Goal: Communication & Community: Answer question/provide support

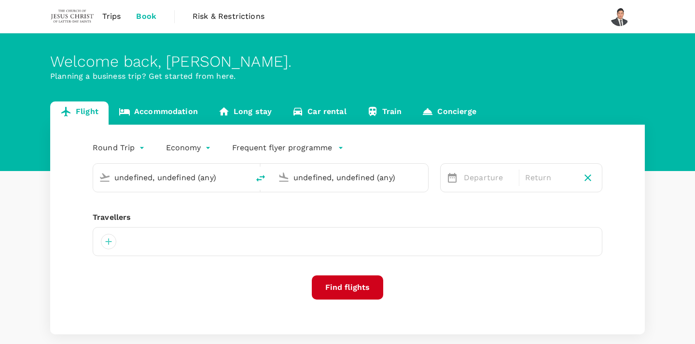
type input "Kuching Intl (KCH)"
type input "Kota Kinabalu Intl (BKI)"
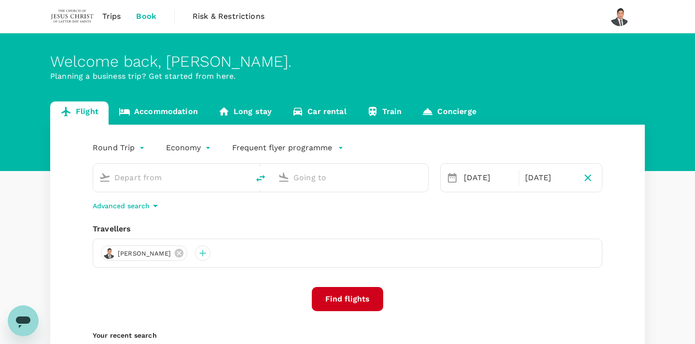
type input "Kuching Intl (KCH)"
type input "Kota Kinabalu Intl (BKI)"
click at [115, 17] on span "Trips" at bounding box center [111, 17] width 19 height 12
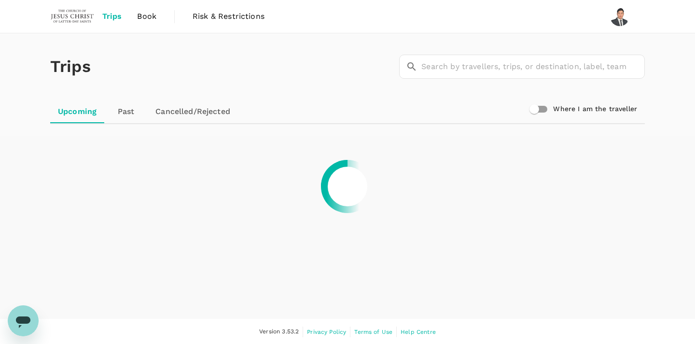
click at [120, 112] on link "Past" at bounding box center [125, 111] width 43 height 23
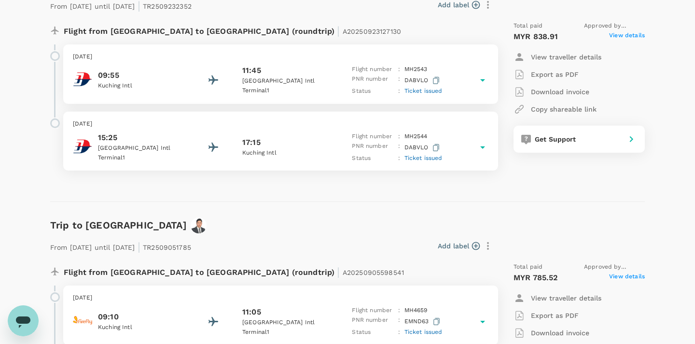
scroll to position [168, 0]
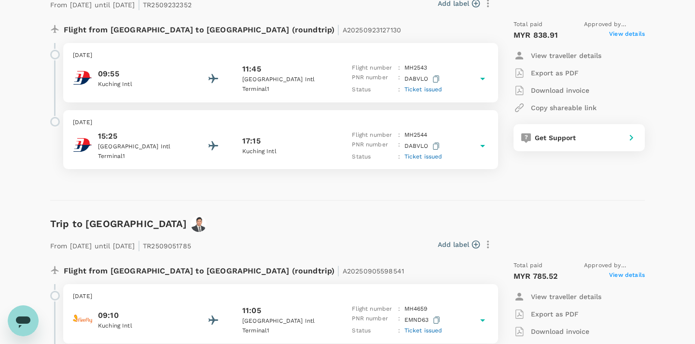
click at [423, 153] on span "Ticket issued" at bounding box center [423, 156] width 38 height 7
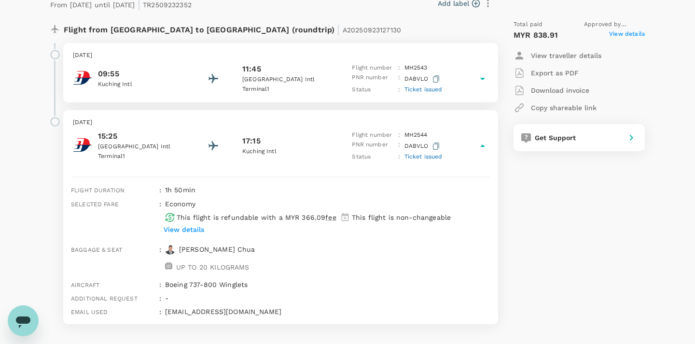
click at [422, 153] on span "Ticket issued" at bounding box center [423, 156] width 38 height 7
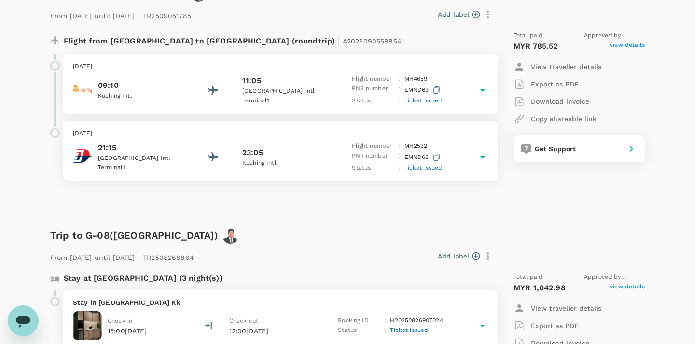
scroll to position [395, 0]
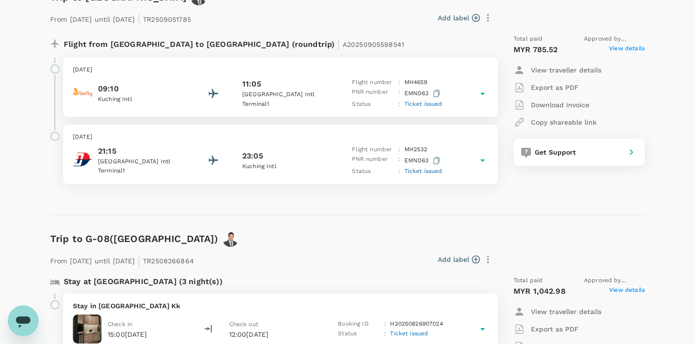
click at [487, 88] on icon at bounding box center [483, 94] width 12 height 12
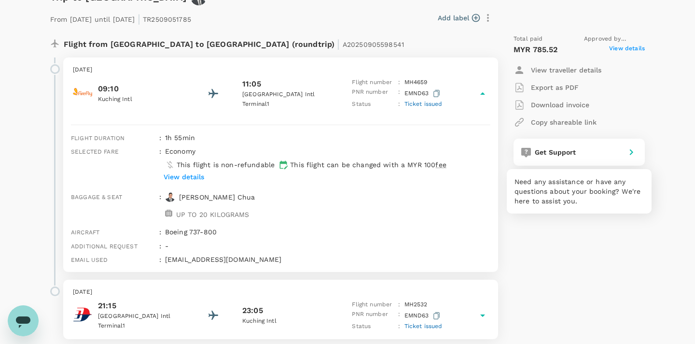
click at [587, 146] on div "Get Support" at bounding box center [576, 150] width 91 height 14
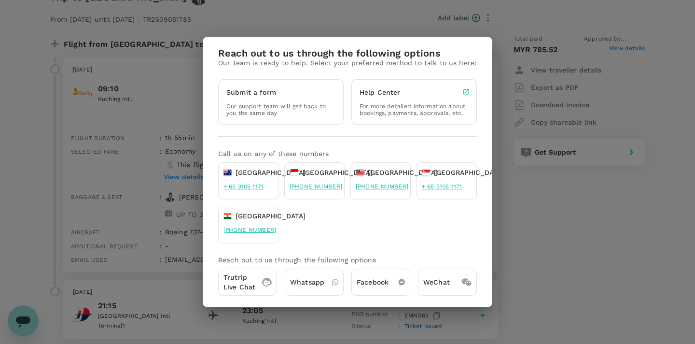
click at [252, 280] on p "Trutrip Live Chat" at bounding box center [239, 281] width 32 height 19
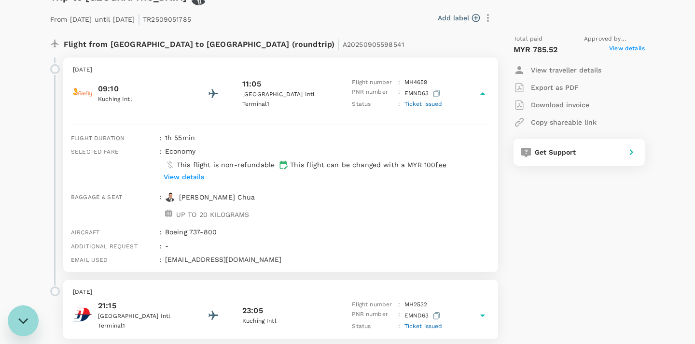
scroll to position [0, 0]
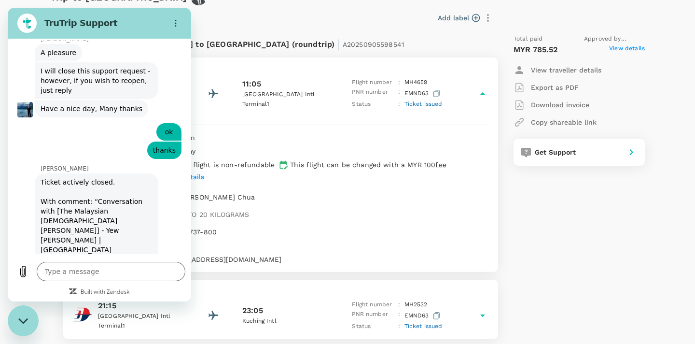
type textarea "x"
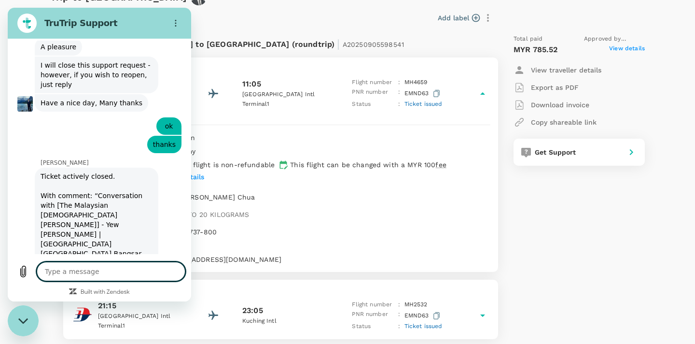
click at [134, 278] on textarea at bounding box center [111, 271] width 149 height 19
click at [176, 19] on button "Options menu" at bounding box center [175, 23] width 19 height 19
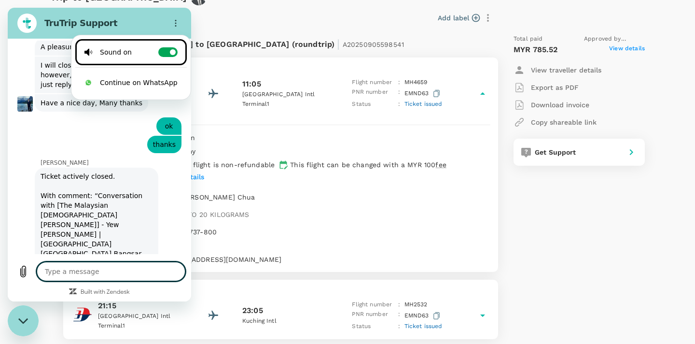
click at [66, 273] on textarea at bounding box center [111, 271] width 149 height 19
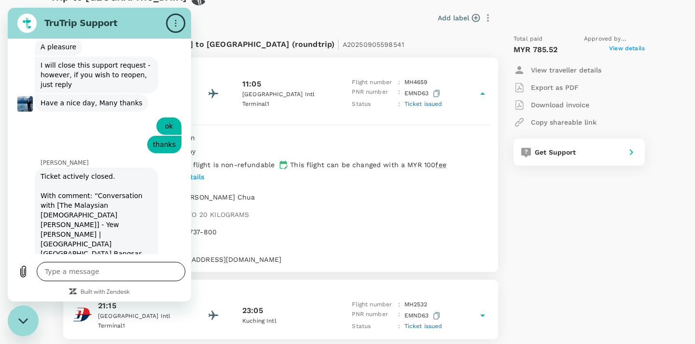
click at [66, 273] on textarea at bounding box center [111, 271] width 149 height 19
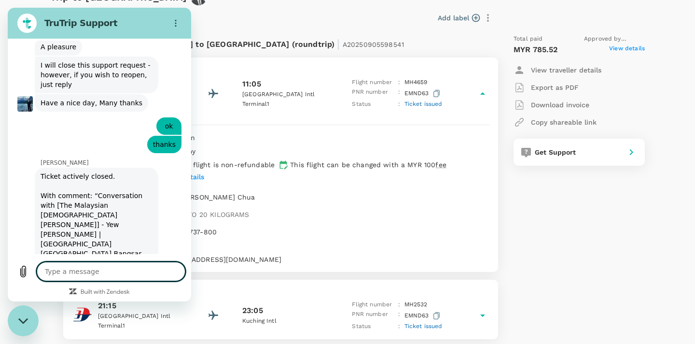
type textarea "H"
type textarea "x"
type textarea "He"
type textarea "x"
type textarea "Hel"
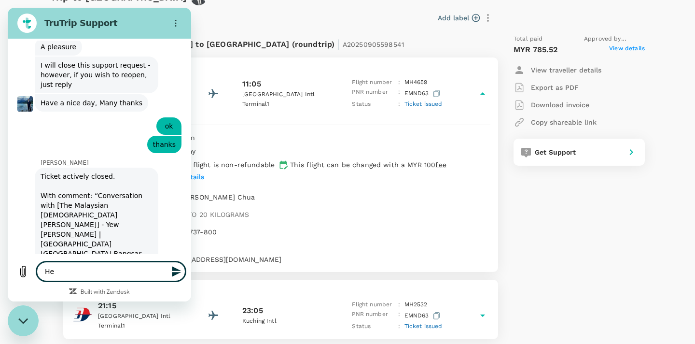
type textarea "x"
type textarea "Hell"
type textarea "x"
type textarea "Helli"
type textarea "x"
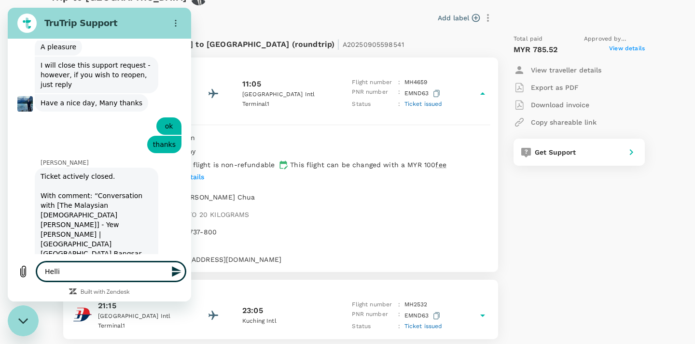
type textarea "Hell"
type textarea "x"
type textarea "Hello"
type textarea "x"
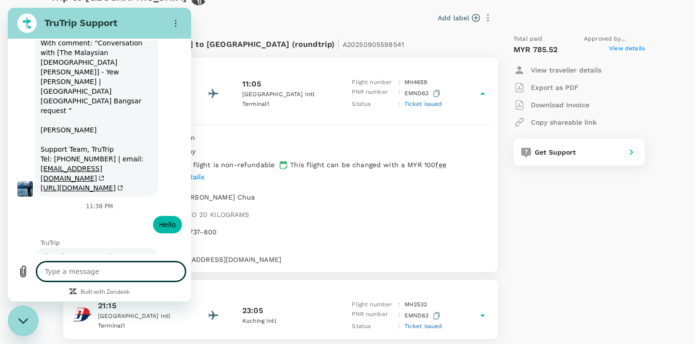
scroll to position [1805, 0]
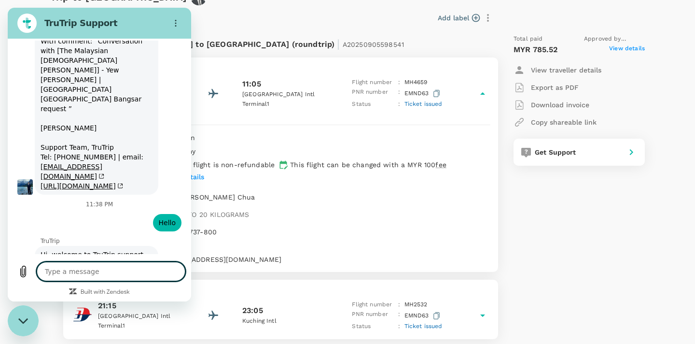
type textarea "x"
type textarea "I"
type textarea "x"
type textarea "Im"
type textarea "x"
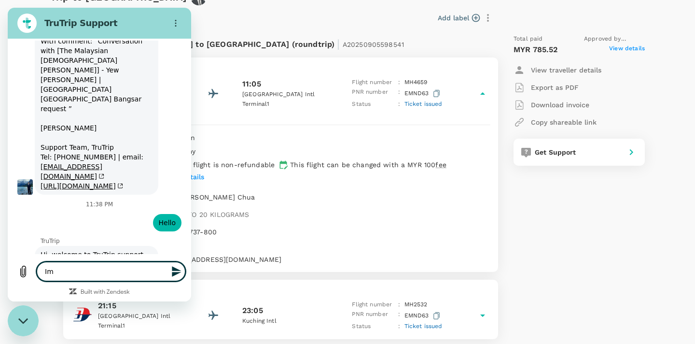
type textarea "Im"
type textarea "x"
type textarea "Im t"
type textarea "x"
type textarea "Im tr"
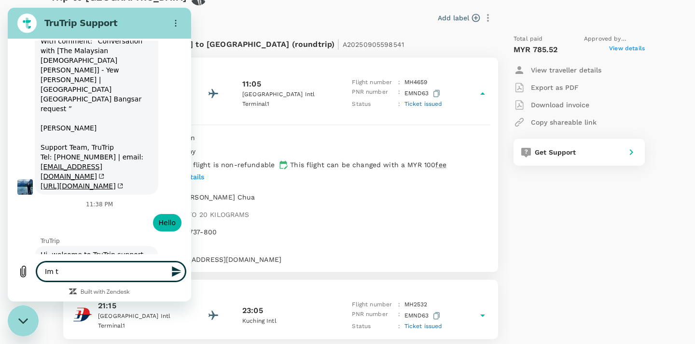
type textarea "x"
type textarea "Im try"
type textarea "x"
type textarea "Im tryi"
type textarea "x"
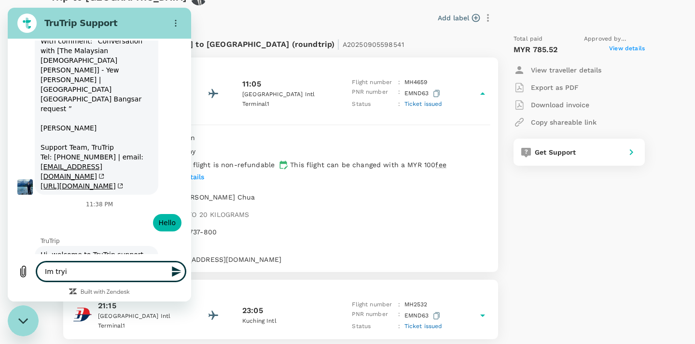
type textarea "Im tryin"
type textarea "x"
type textarea "Im trying"
type textarea "x"
type textarea "Im trying"
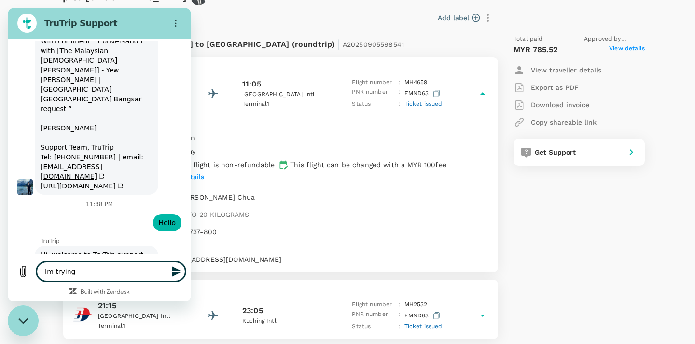
type textarea "x"
type textarea "Im trying t"
type textarea "x"
type textarea "Im trying to"
type textarea "x"
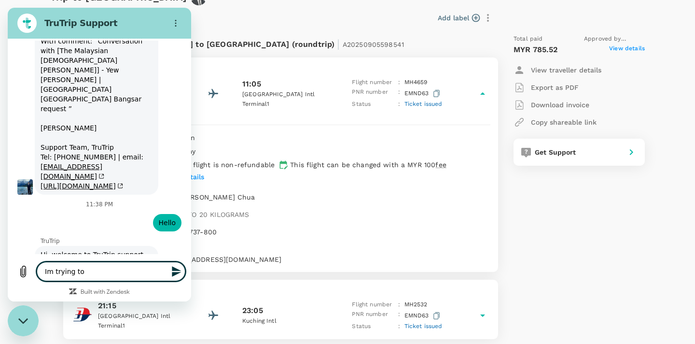
type textarea "Im trying to"
type textarea "x"
type textarea "Im trying to c"
type textarea "x"
type textarea "Im trying to cl"
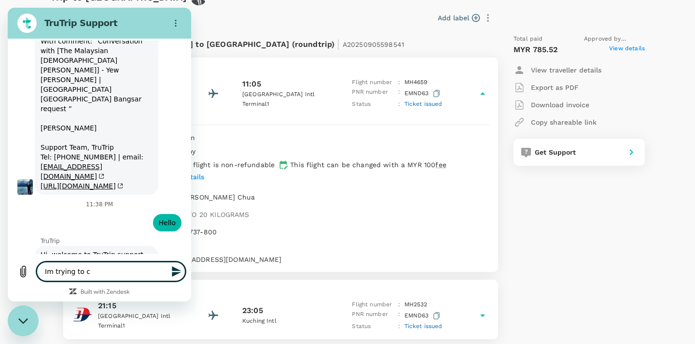
type textarea "x"
type textarea "Im trying to cla"
type textarea "x"
type textarea "Im trying to clai"
type textarea "x"
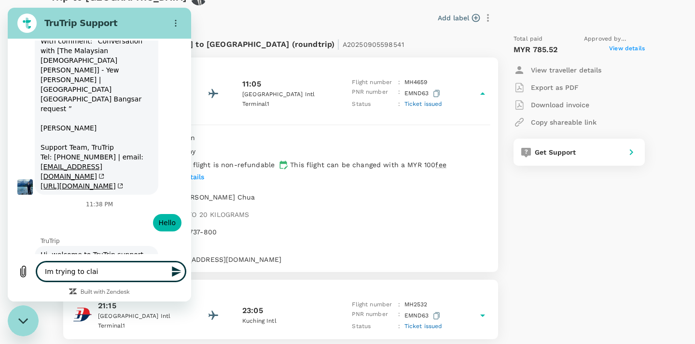
type textarea "Im trying to clain"
type textarea "x"
type textarea "Im trying to clain"
type textarea "x"
type textarea "Im trying to clain"
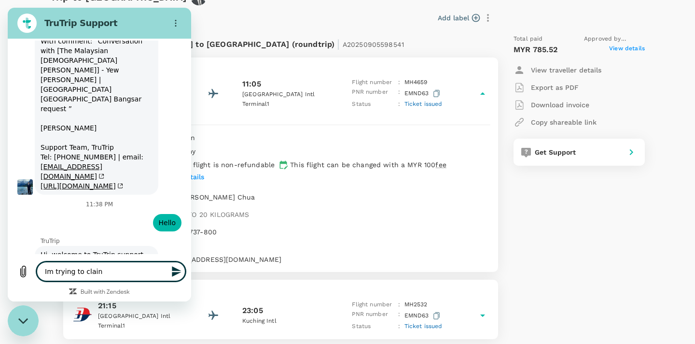
type textarea "x"
type textarea "Im trying to clai"
type textarea "x"
type textarea "Im trying to claim"
type textarea "x"
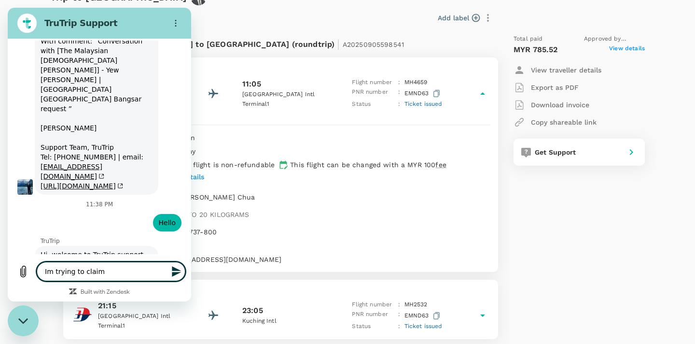
type textarea "Im trying to claim"
type textarea "x"
type textarea "Im trying to claim m"
type textarea "x"
type textarea "Im trying to claim my"
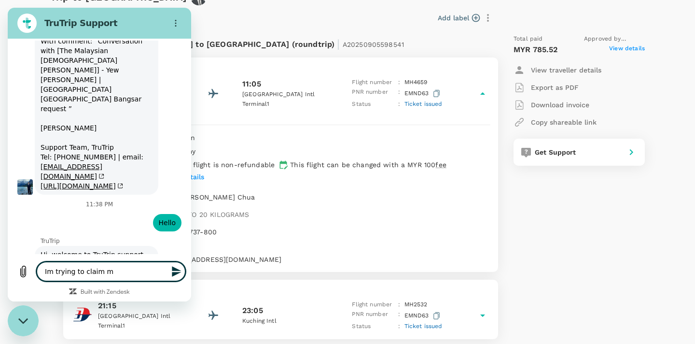
type textarea "x"
type textarea "Im trying to claim my"
type textarea "x"
type textarea "Im trying to claim my m"
type textarea "x"
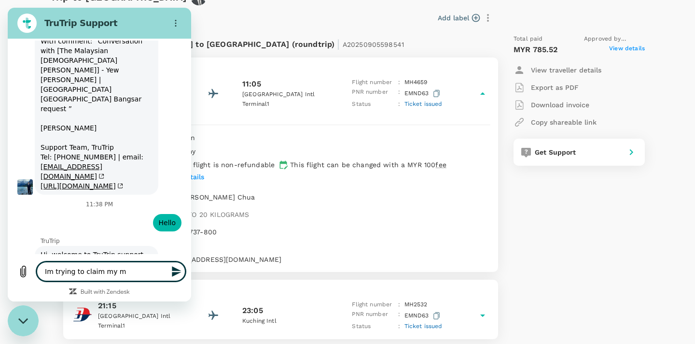
type textarea "Im trying to claim my mi"
type textarea "x"
type textarea "Im trying to claim my mis"
type textarea "x"
type textarea "Im trying to claim my miss"
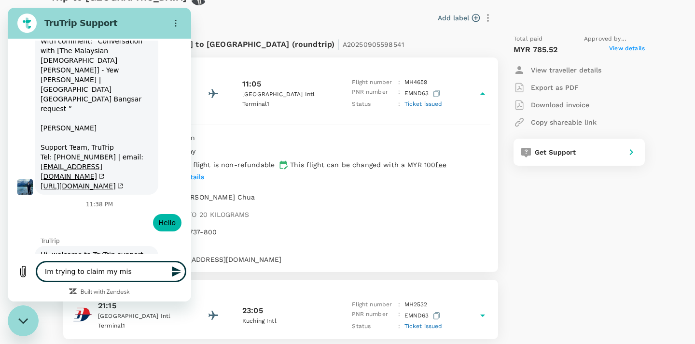
type textarea "x"
type textarea "Im trying to claim my missi"
type textarea "x"
type textarea "Im trying to claim my missin"
type textarea "x"
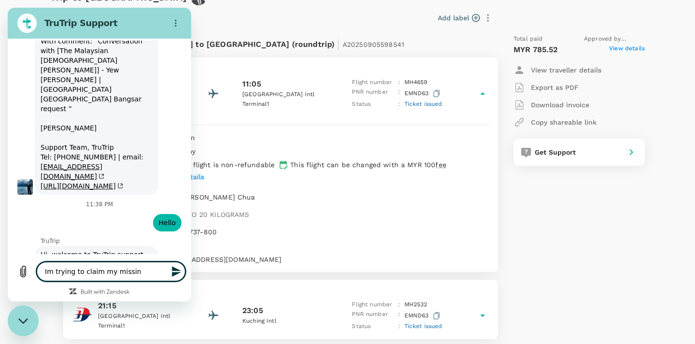
type textarea "Im trying to claim my missing"
type textarea "x"
type textarea "Im trying to claim my missing"
type textarea "x"
type textarea "Im trying to claim my missing p"
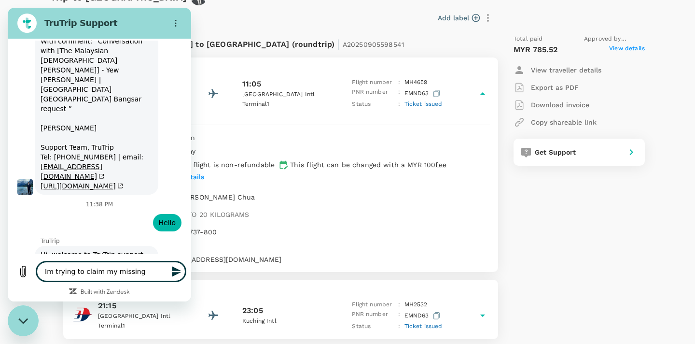
type textarea "x"
type textarea "Im trying to claim my missing po"
type textarea "x"
type textarea "Im trying to claim my missing poi"
type textarea "x"
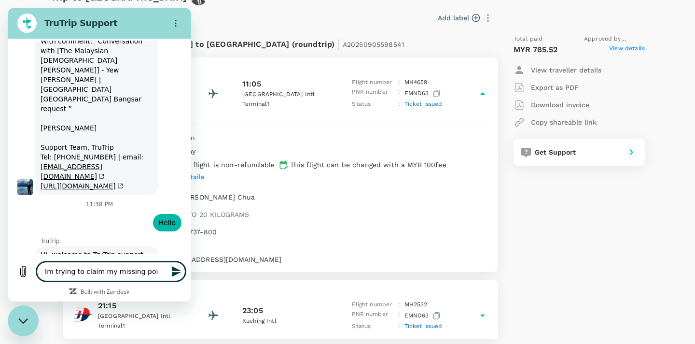
type textarea "Im trying to claim my missing poin"
type textarea "x"
type textarea "Im trying to claim my missing point"
type textarea "x"
type textarea "Im trying to claim my missing points"
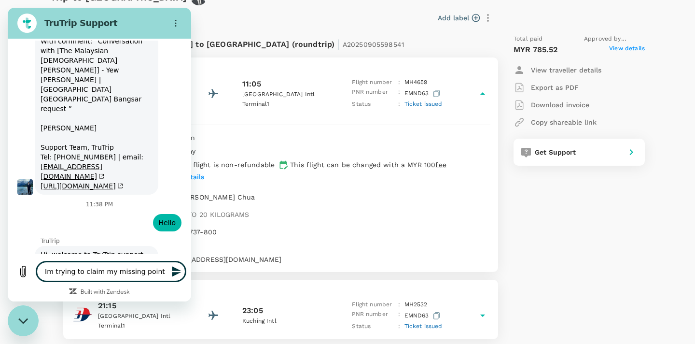
type textarea "x"
type textarea "Im trying to claim my missing points"
type textarea "x"
type textarea "Im trying to claim my missing points o"
type textarea "x"
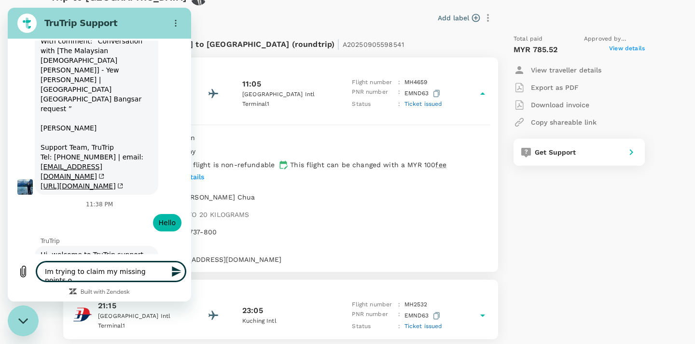
type textarea "Im trying to claim my missing points on"
type textarea "x"
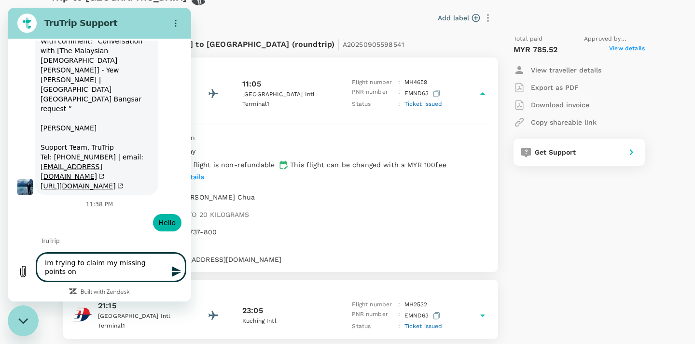
type textarea "Im trying to claim my missing points on"
type textarea "x"
type textarea "Im trying to claim my missing points on E"
type textarea "x"
type textarea "Im trying to claim my missing points on En"
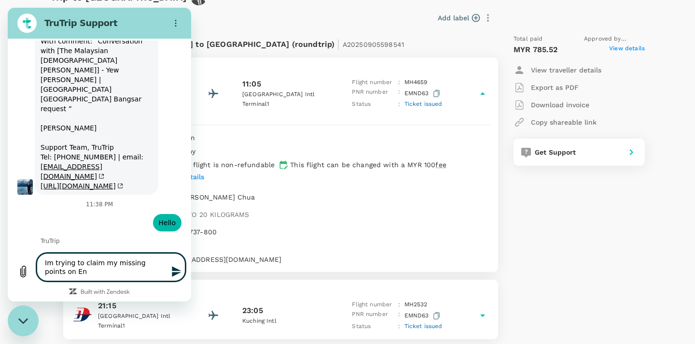
type textarea "x"
type textarea "Im trying to claim my missing points on Enr"
type textarea "x"
type textarea "Im trying to claim my missing points on [PERSON_NAME]"
type textarea "x"
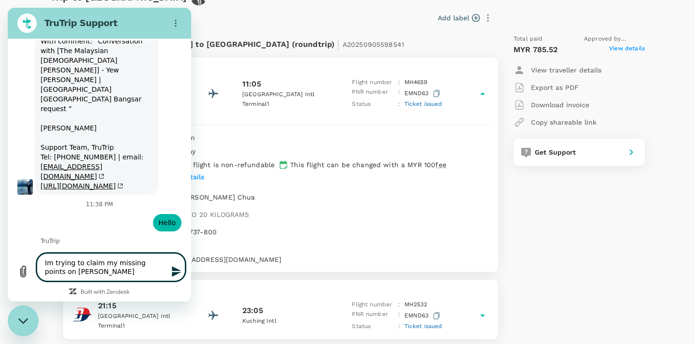
type textarea "Im trying to claim my missing points on [PERSON_NAME]"
type textarea "x"
type textarea "Im trying to claim my missing points on [PERSON_NAME]"
type textarea "x"
type textarea "Im trying to claim my missing points on [PERSON_NAME]"
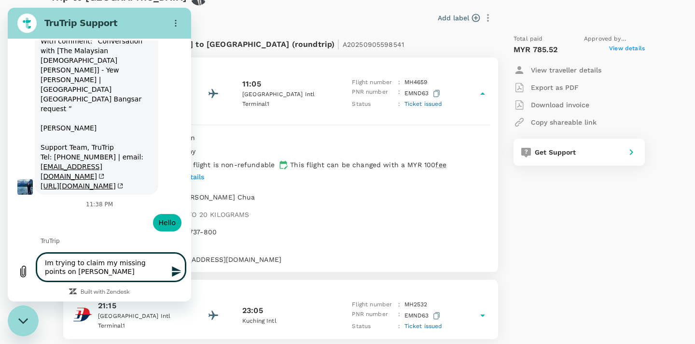
type textarea "x"
type textarea "Im trying to claim my missing points on [PERSON_NAME]"
type textarea "x"
type textarea "Im trying to claim my missing points on Enrich mm"
type textarea "x"
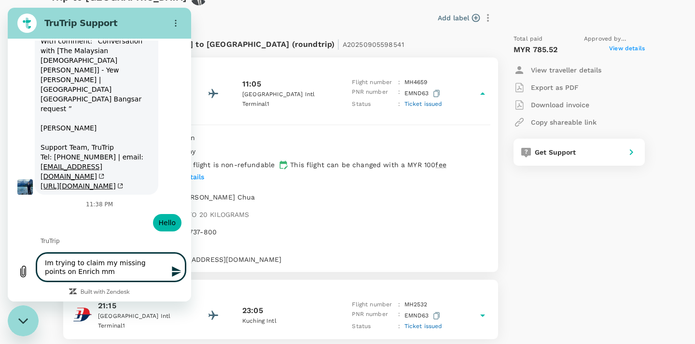
type textarea "Im trying to claim my missing points on Enrich mme"
type textarea "x"
type textarea "Im trying to claim my missing points on Enrich mm"
type textarea "x"
type textarea "Im trying to claim my missing points on [PERSON_NAME]"
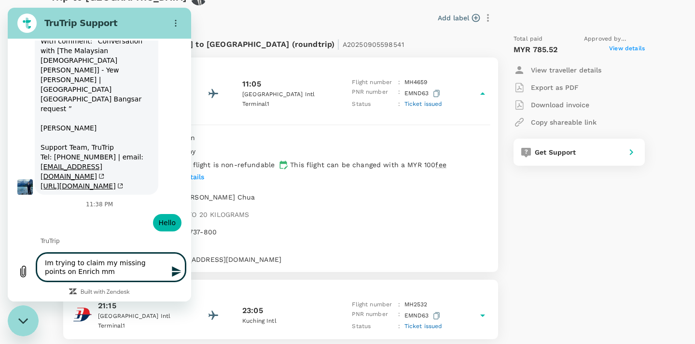
type textarea "x"
type textarea "Im trying to claim my missing points on Enrich me"
type textarea "x"
type textarea "Im trying to claim my missing points on [PERSON_NAME] mem"
type textarea "x"
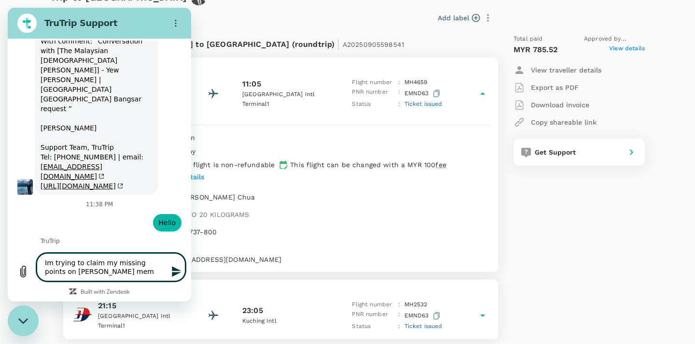
type textarea "Im trying to claim my missing points on [PERSON_NAME] memb"
type textarea "x"
type textarea "Im trying to claim my missing points on [PERSON_NAME]"
type textarea "x"
type textarea "Im trying to claim my missing points on Enrich member"
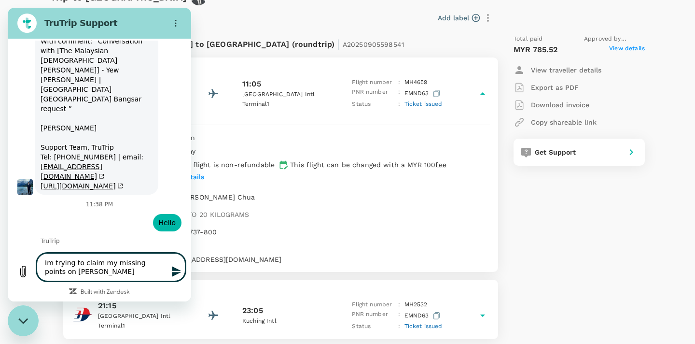
type textarea "x"
type textarea "Im trying to claim my missing points on Enrich members"
type textarea "x"
type textarea "Im trying to claim my missing points on Enrich membersh"
type textarea "x"
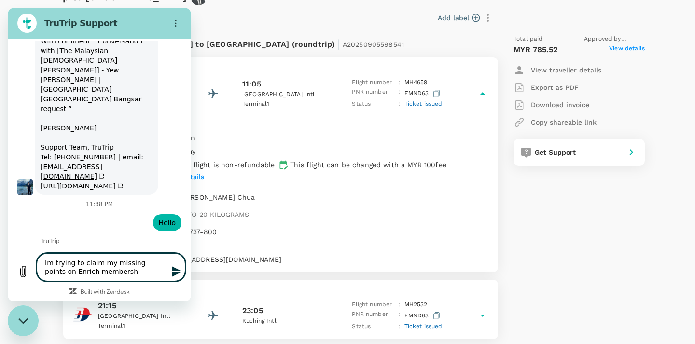
type textarea "Im trying to claim my missing points on [PERSON_NAME]"
type textarea "x"
type textarea "Im trying to claim my missing points on Enrich membership"
type textarea "x"
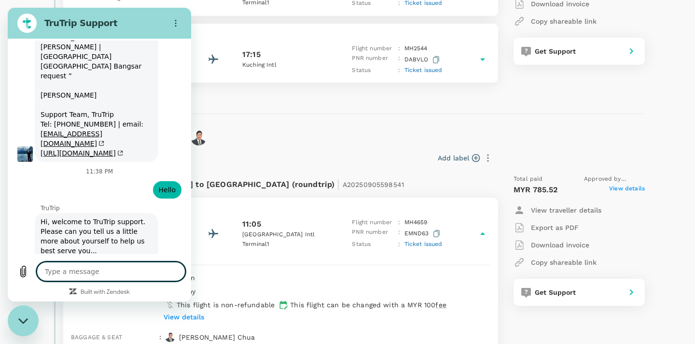
scroll to position [262, 0]
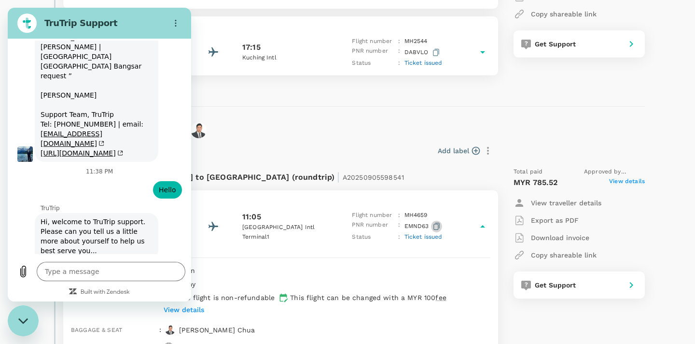
click at [437, 223] on icon "button" at bounding box center [436, 225] width 6 height 7
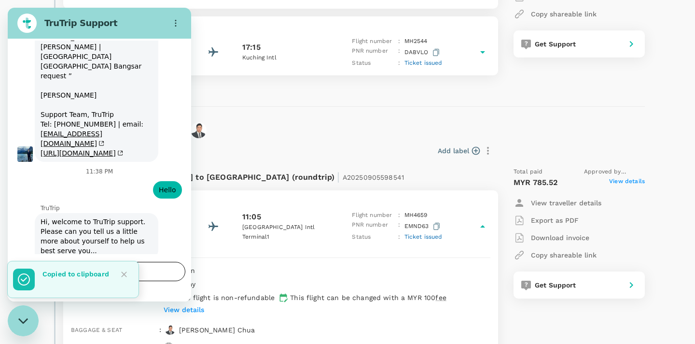
click at [155, 274] on textarea at bounding box center [111, 271] width 149 height 19
type textarea "x"
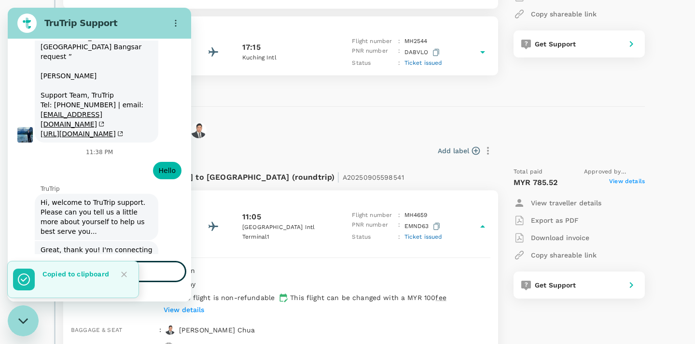
scroll to position [1857, 0]
type textarea "EMND63"
type textarea "x"
click at [151, 273] on textarea "EMND63" at bounding box center [111, 271] width 149 height 19
type textarea "EMND63"
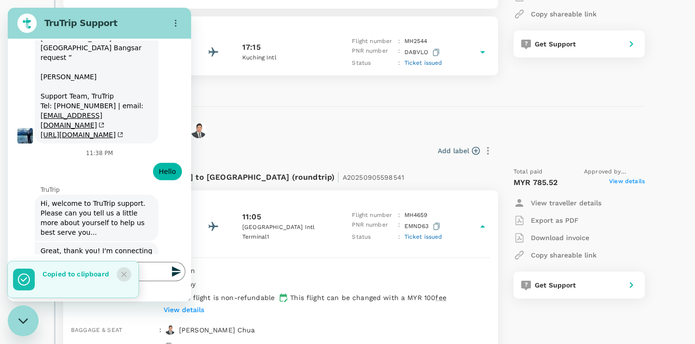
click at [125, 273] on icon "Close" at bounding box center [124, 274] width 10 height 10
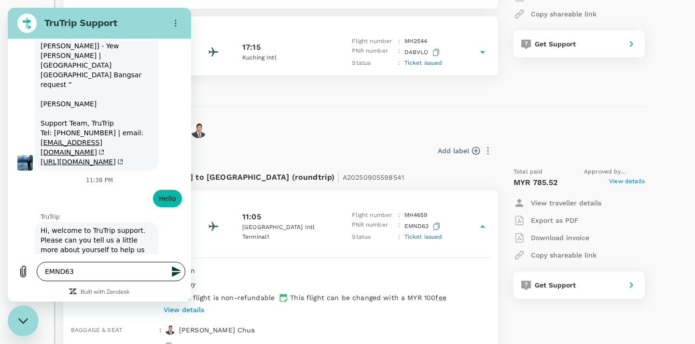
click at [104, 274] on textarea "EMND63" at bounding box center [111, 271] width 149 height 19
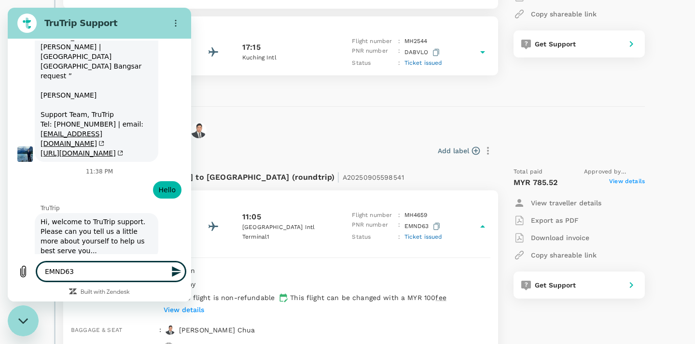
type textarea "x"
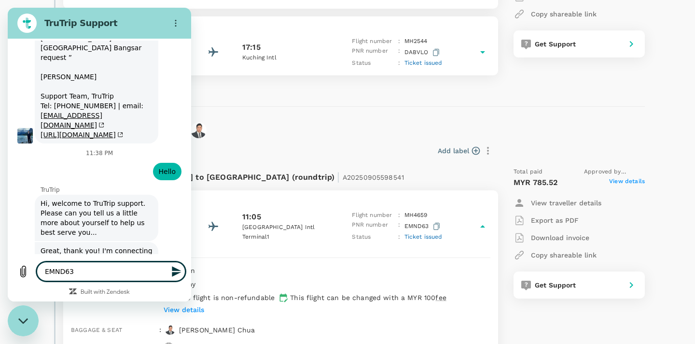
click at [46, 273] on textarea "EMND63" at bounding box center [111, 271] width 149 height 19
type textarea "fEMND63"
type textarea "x"
type textarea "foEMND63"
type textarea "x"
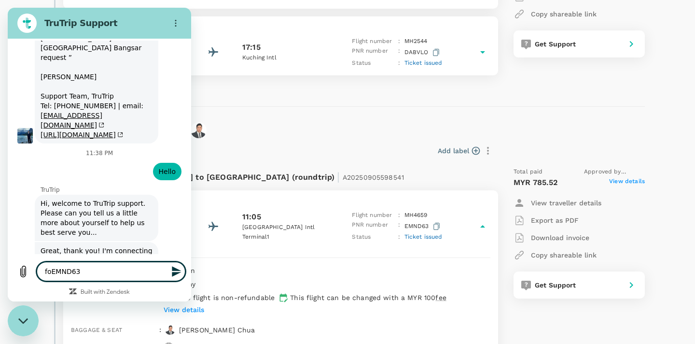
type textarea "forEMND63"
type textarea "x"
type textarea "for EMND63"
type textarea "x"
type textarea "for mEMND63"
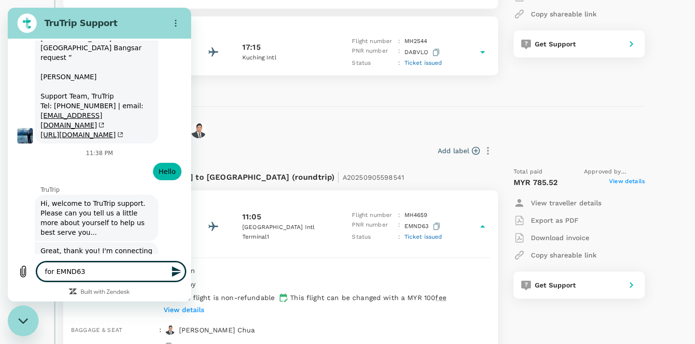
type textarea "x"
type textarea "for myEMND63"
type textarea "x"
type textarea "for my EMND63"
type textarea "x"
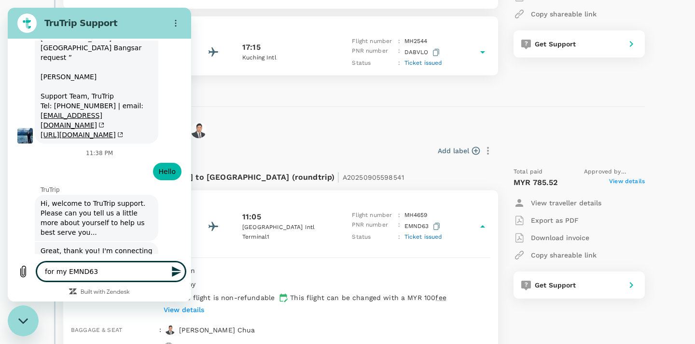
type textarea "for my pEMND63"
type textarea "x"
type textarea "for my prEMND63"
type textarea "x"
type textarea "for my preEMND63"
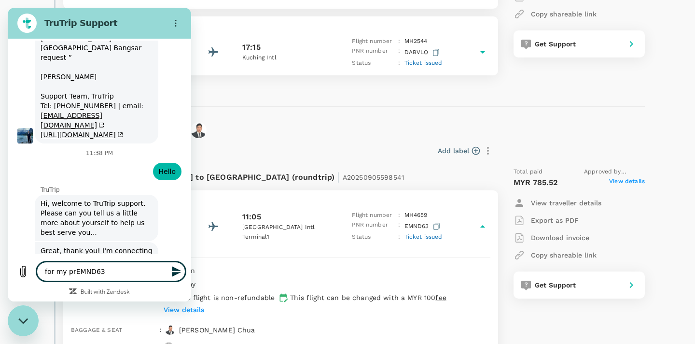
type textarea "x"
type textarea "for my prevEMND63"
type textarea "x"
type textarea "for my previEMND63"
type textarea "x"
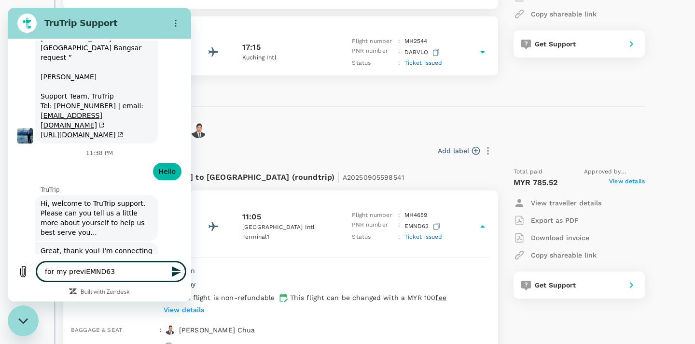
type textarea "for my previoEMND63"
type textarea "x"
type textarea "for my previouEMND63"
type textarea "x"
type textarea "for my previousEMND63"
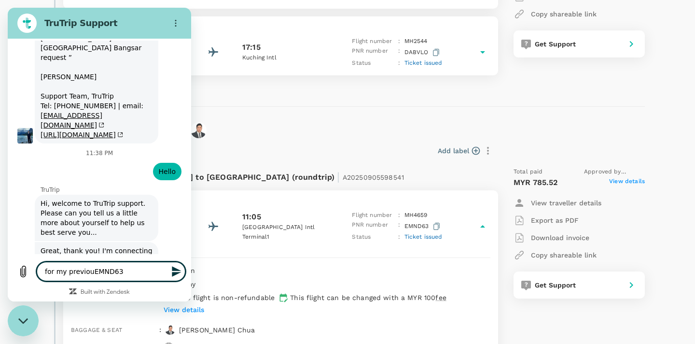
type textarea "x"
type textarea "for my previous EMND63"
type textarea "x"
type textarea "for my previous fEMND63"
type textarea "x"
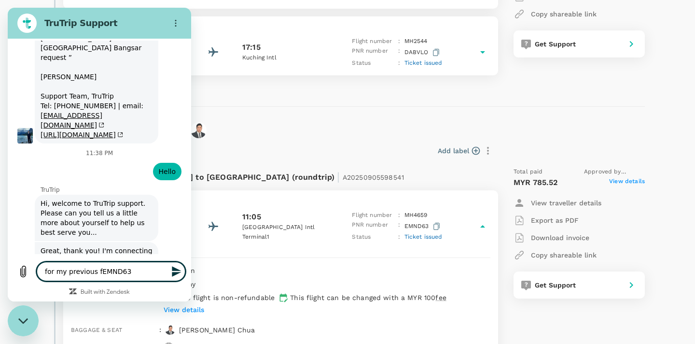
type textarea "for my previous flEMND63"
type textarea "x"
type textarea "for my previous fliEMND63"
type textarea "x"
type textarea "for my previous fligEMND63"
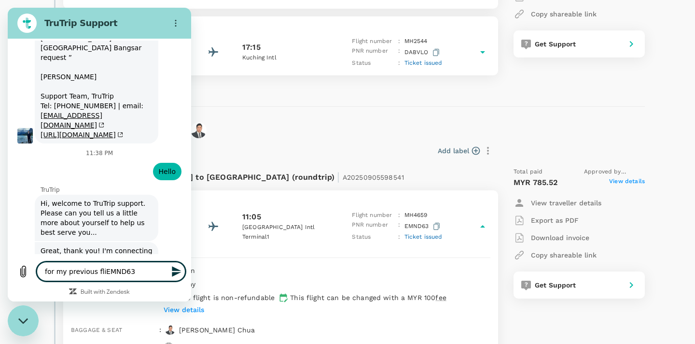
type textarea "x"
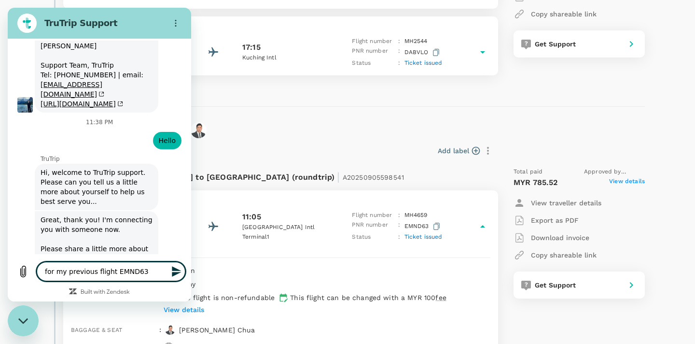
scroll to position [1889, 0]
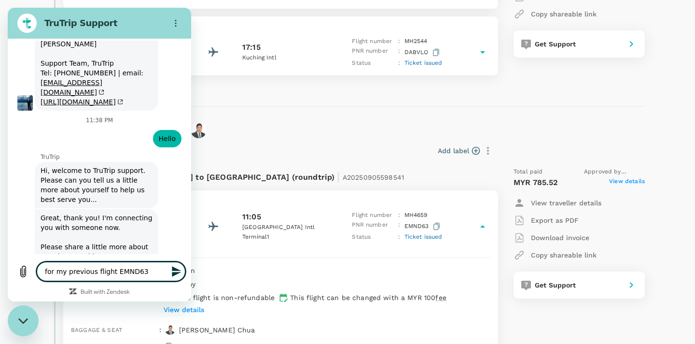
click at [45, 270] on textarea "for my previous flight EMND63" at bounding box center [111, 271] width 149 height 19
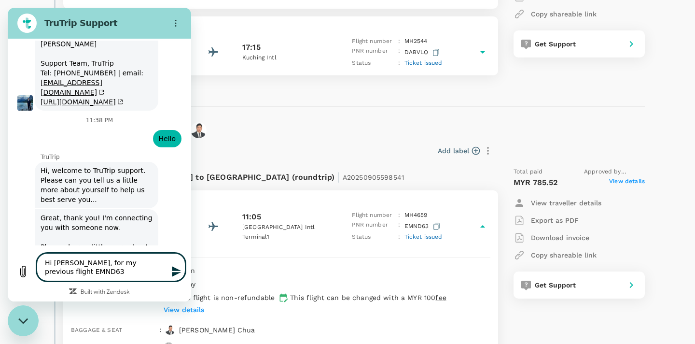
click at [99, 271] on textarea "Hi [PERSON_NAME], for my previous flight EMND63" at bounding box center [111, 267] width 149 height 28
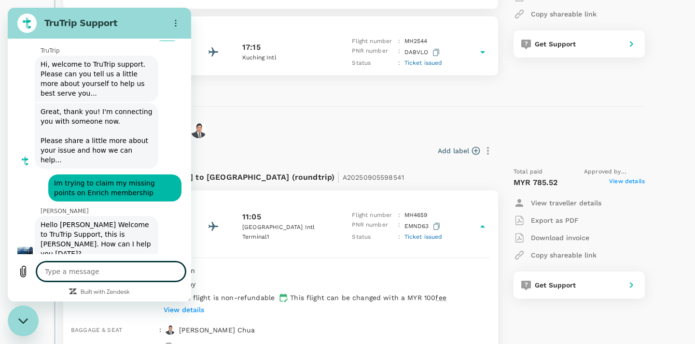
scroll to position [2014, 0]
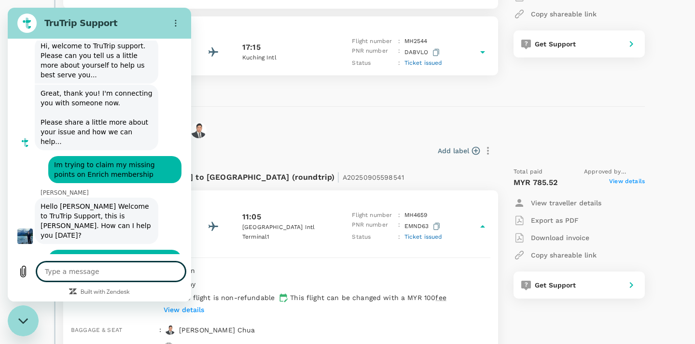
click at [358, 139] on div "Add label" at bounding box center [343, 149] width 305 height 20
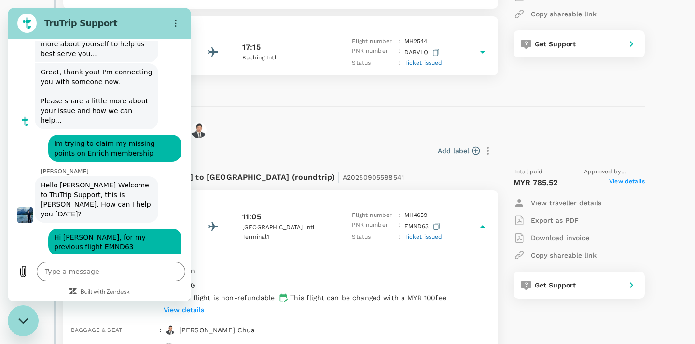
scroll to position [2037, 0]
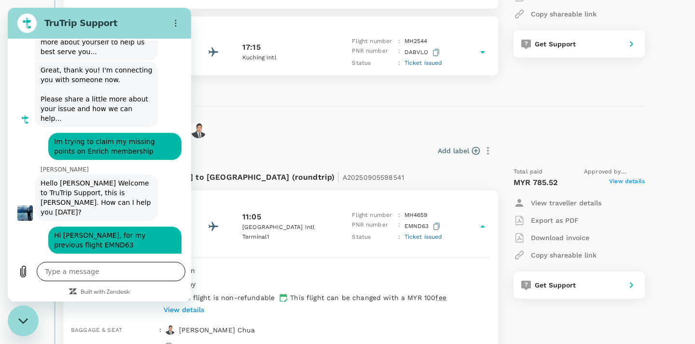
click at [119, 275] on textarea at bounding box center [111, 271] width 149 height 19
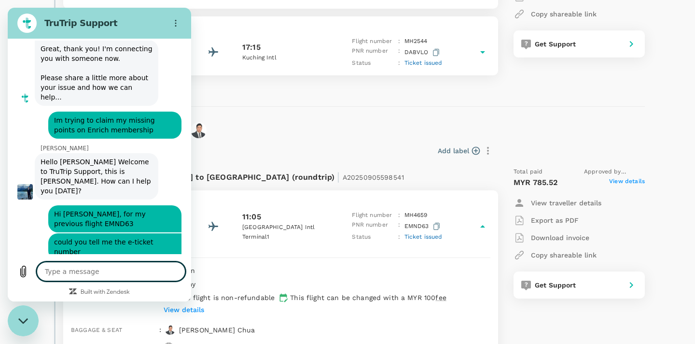
scroll to position [2060, 0]
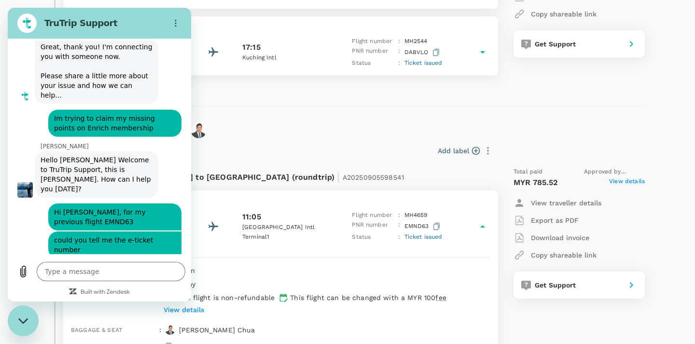
click at [274, 262] on div "1h 55min" at bounding box center [325, 269] width 329 height 14
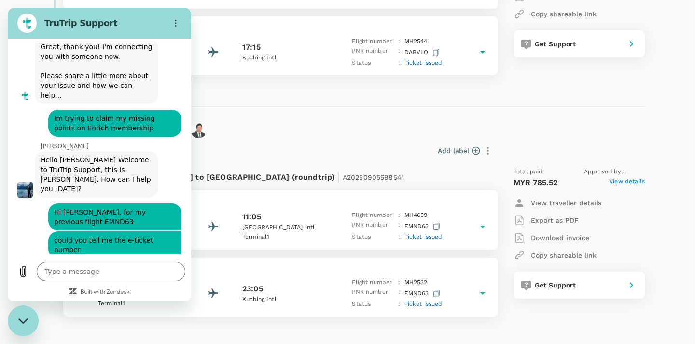
click at [274, 260] on div "[DATE] 21:15 [GEOGRAPHIC_DATA] 1 23:05 Kuching Intl Flight number : MH 2532 PNR…" at bounding box center [280, 286] width 435 height 59
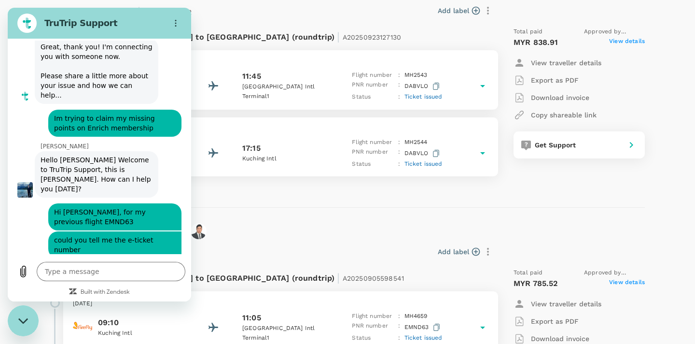
scroll to position [2131, 0]
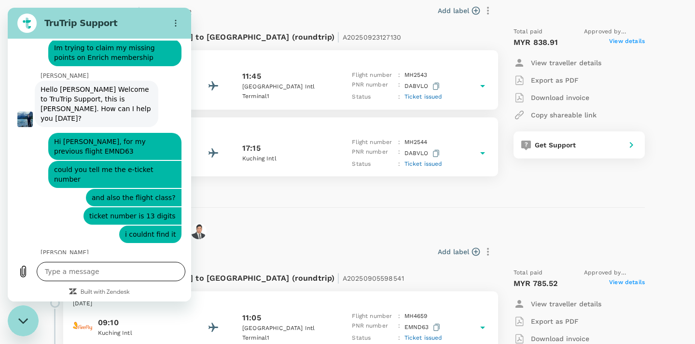
click at [101, 276] on textarea at bounding box center [111, 271] width 149 height 19
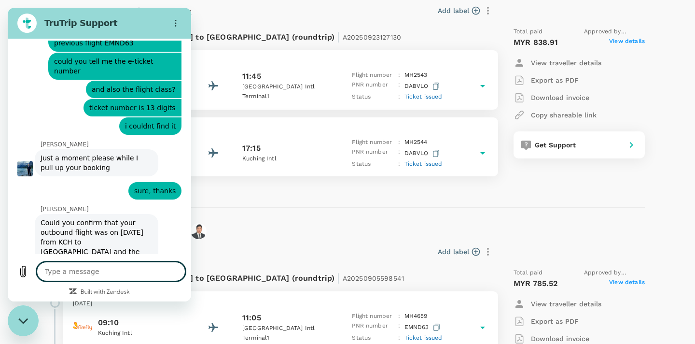
scroll to position [2238, 0]
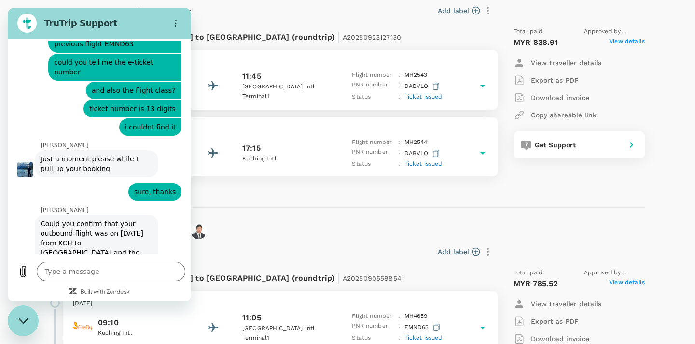
drag, startPoint x: 75, startPoint y: 210, endPoint x: 89, endPoint y: 210, distance: 14.0
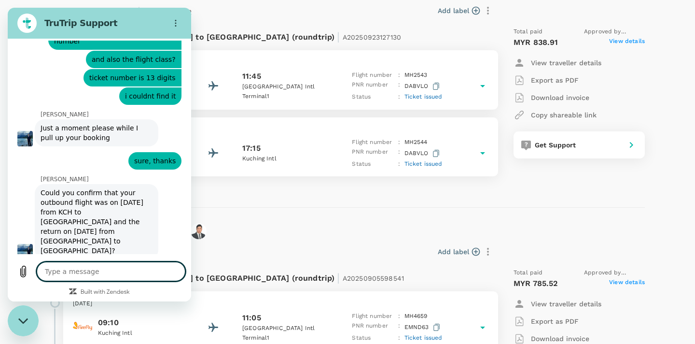
scroll to position [2271, 0]
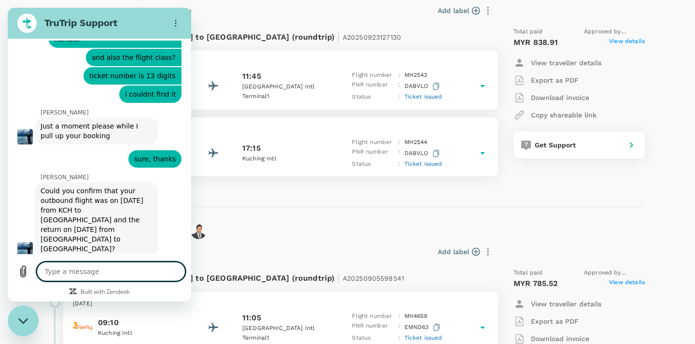
click at [112, 275] on textarea at bounding box center [111, 271] width 149 height 19
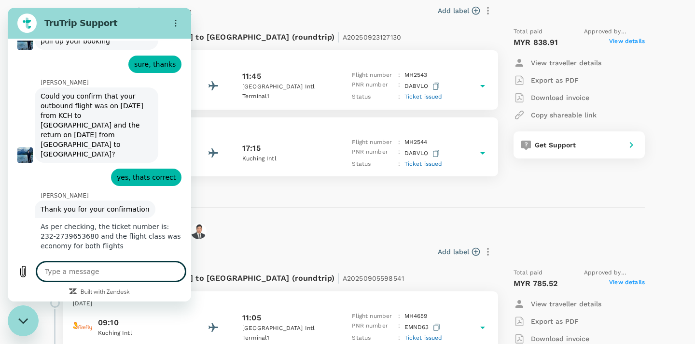
scroll to position [2374, 0]
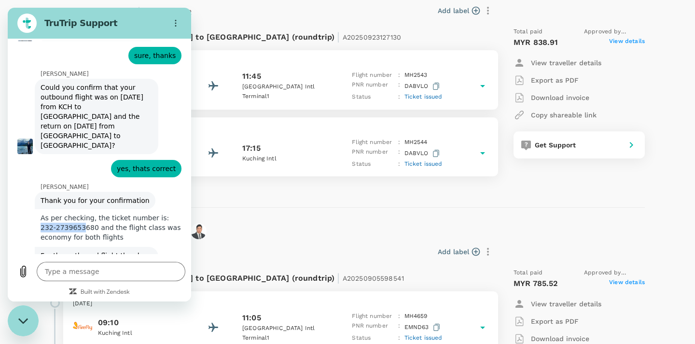
drag, startPoint x: 75, startPoint y: 73, endPoint x: 119, endPoint y: 73, distance: 43.4
click at [119, 209] on span "As per checking, the ticket number is: 232-2739653680 and the flight class was …" at bounding box center [112, 227] width 151 height 37
click at [96, 270] on textarea at bounding box center [111, 271] width 149 height 19
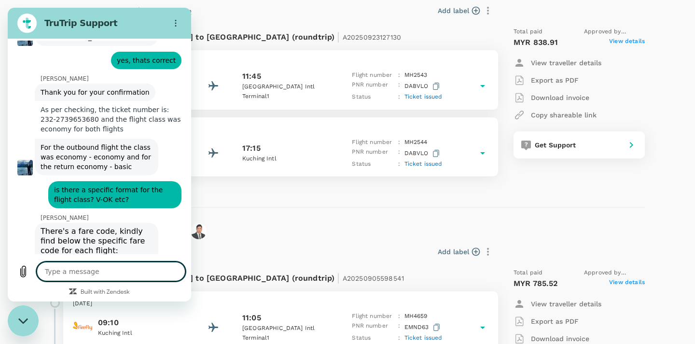
scroll to position [2481, 0]
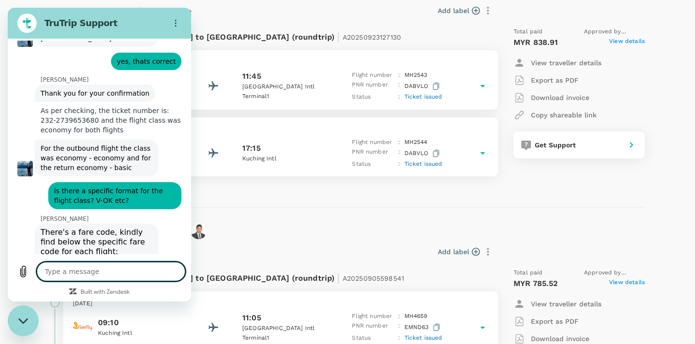
click at [108, 275] on textarea at bounding box center [111, 271] width 149 height 19
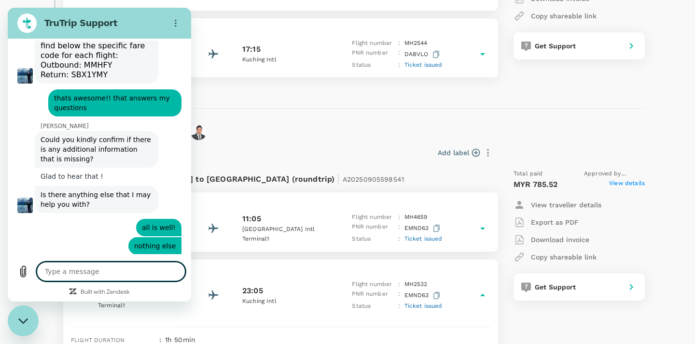
scroll to position [2676, 0]
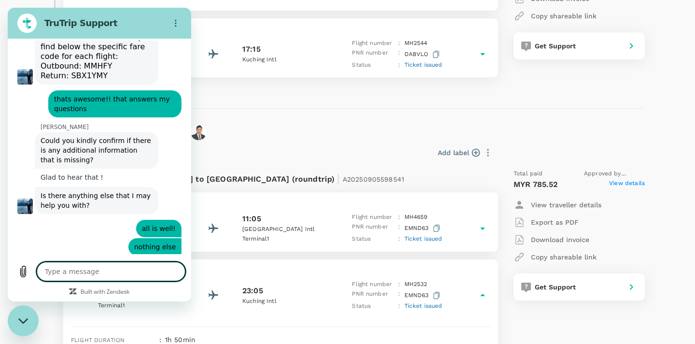
click at [111, 272] on textarea at bounding box center [111, 271] width 149 height 19
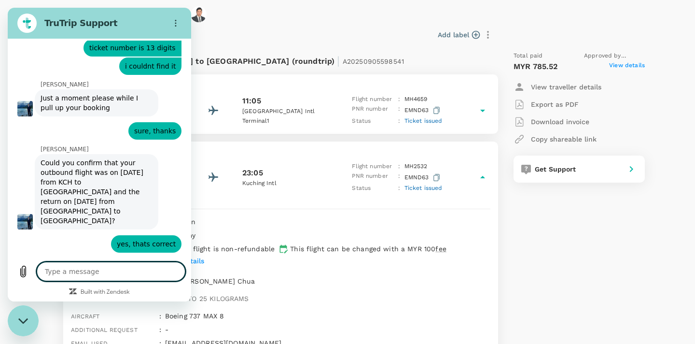
scroll to position [380, 0]
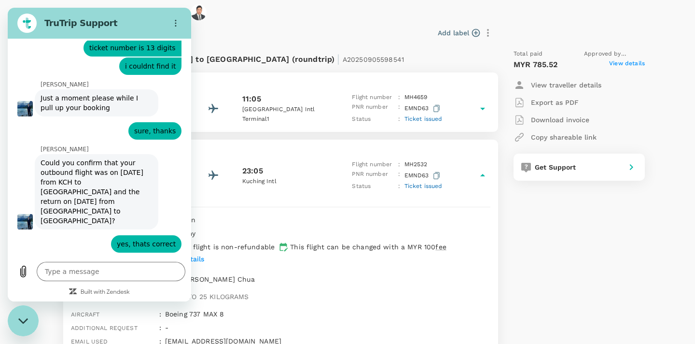
click at [324, 211] on div "1h 50min" at bounding box center [325, 218] width 329 height 14
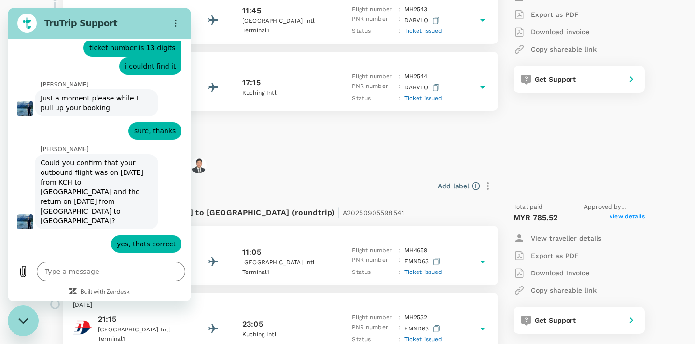
scroll to position [236, 0]
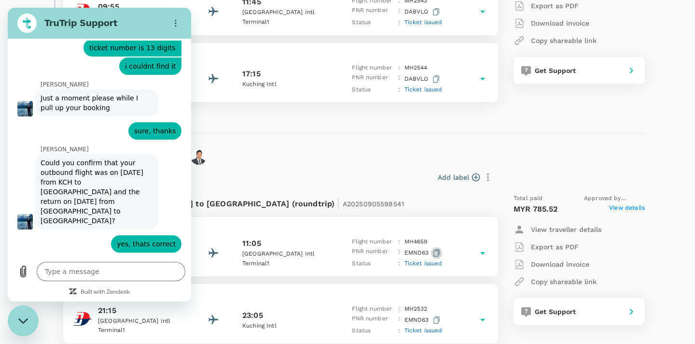
click at [437, 249] on icon "button" at bounding box center [436, 252] width 6 height 7
